Goal: Task Accomplishment & Management: Manage account settings

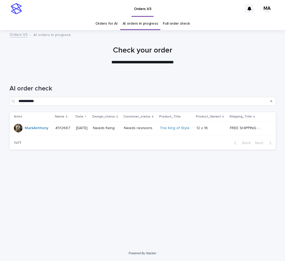
click at [218, 130] on p at bounding box center [210, 128] width 29 height 5
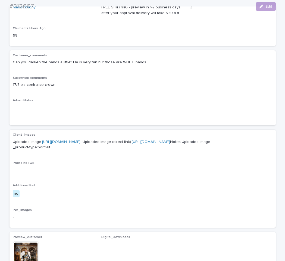
scroll to position [159, 0]
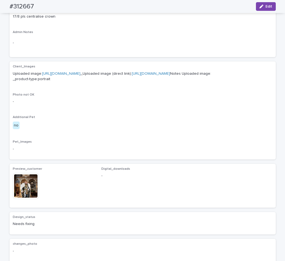
click at [31, 199] on img at bounding box center [26, 186] width 26 height 26
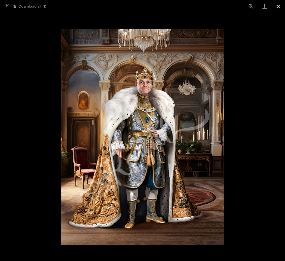
click at [277, 9] on button "Close gallery" at bounding box center [278, 6] width 14 height 13
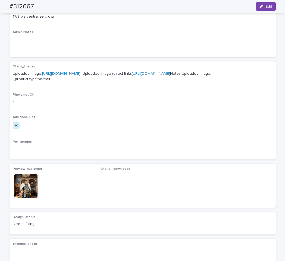
click at [70, 73] on link "[URL][DOMAIN_NAME]" at bounding box center [61, 74] width 38 height 4
click at [180, 47] on div "-" at bounding box center [142, 42] width 259 height 13
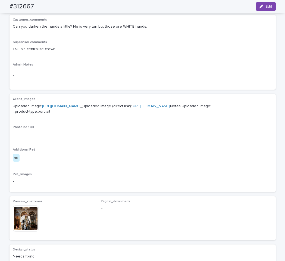
scroll to position [91, 0]
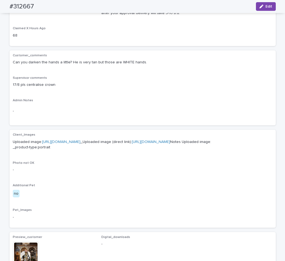
click at [53, 91] on div "Supervisor comments 17/8 pls centralise crown" at bounding box center [142, 84] width 259 height 16
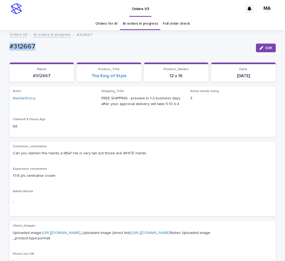
drag, startPoint x: 43, startPoint y: 46, endPoint x: -2, endPoint y: 51, distance: 45.0
click at [9, 51] on div "#312667" at bounding box center [130, 46] width 242 height 9
copy p "#312667"
click at [258, 46] on button "Edit" at bounding box center [266, 48] width 20 height 9
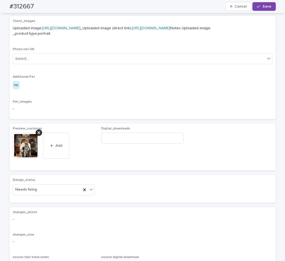
scroll to position [273, 0]
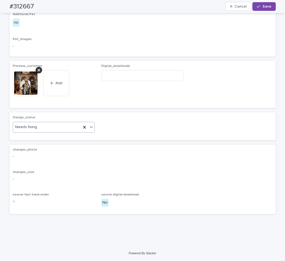
click at [90, 130] on icon at bounding box center [90, 127] width 5 height 5
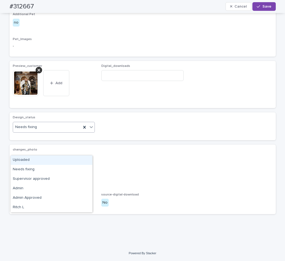
click at [63, 159] on div "Uploaded" at bounding box center [52, 160] width 82 height 9
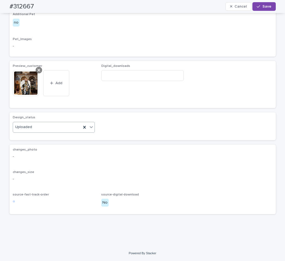
click at [37, 72] on icon at bounding box center [38, 70] width 3 height 3
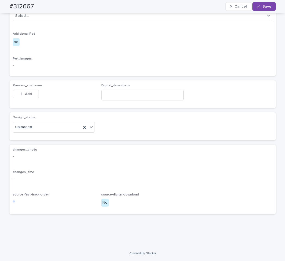
scroll to position [264, 0]
click at [28, 96] on span "Add" at bounding box center [28, 94] width 7 height 4
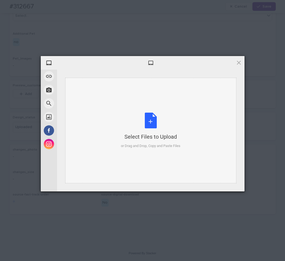
click at [149, 121] on div "Select Files to Upload or Drag and Drop, Copy and Paste Files" at bounding box center [150, 131] width 59 height 36
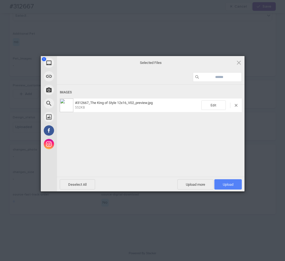
click at [227, 180] on span "Upload 1" at bounding box center [227, 185] width 27 height 10
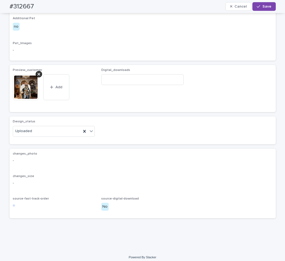
click at [262, 7] on span "Save" at bounding box center [266, 7] width 9 height 4
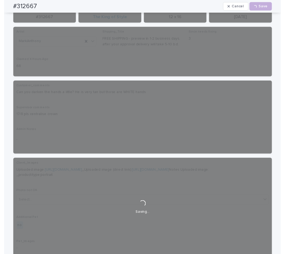
scroll to position [0, 0]
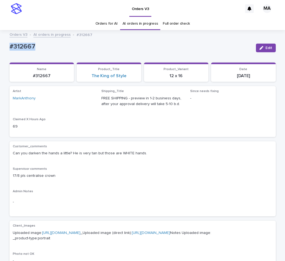
drag, startPoint x: 47, startPoint y: 47, endPoint x: -2, endPoint y: 47, distance: 49.1
click at [9, 47] on div "#312667" at bounding box center [130, 46] width 242 height 9
copy p "#312667"
click at [46, 35] on link "AI orders in progress" at bounding box center [51, 34] width 37 height 6
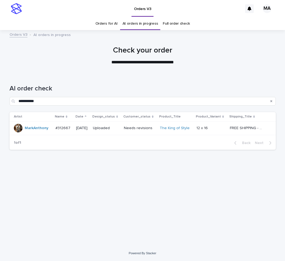
click at [175, 24] on link "Full order check" at bounding box center [175, 23] width 27 height 13
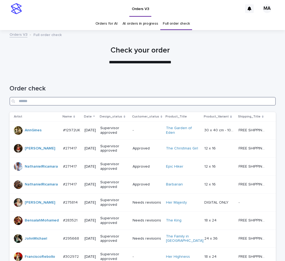
click at [82, 100] on input "Search" at bounding box center [142, 101] width 266 height 9
paste input "*******"
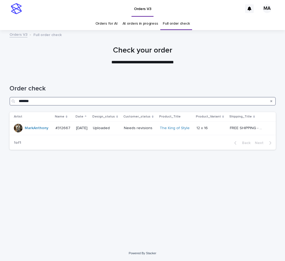
drag, startPoint x: 51, startPoint y: 99, endPoint x: -2, endPoint y: 98, distance: 53.2
click at [9, 98] on input "*******" at bounding box center [142, 101] width 266 height 9
type input "****"
